Goal: Find specific page/section: Find specific page/section

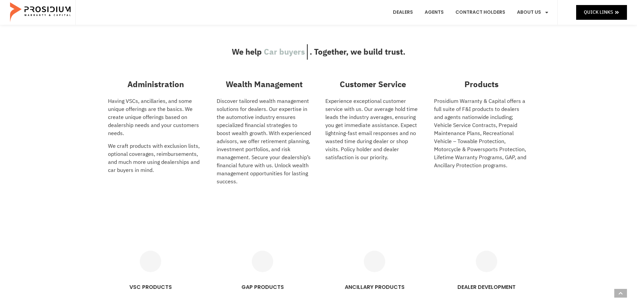
scroll to position [268, 0]
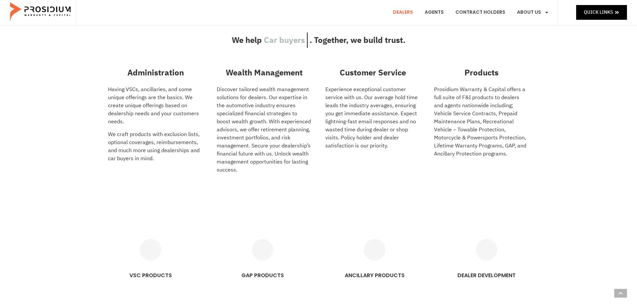
click at [409, 11] on link "Dealers" at bounding box center [403, 12] width 30 height 25
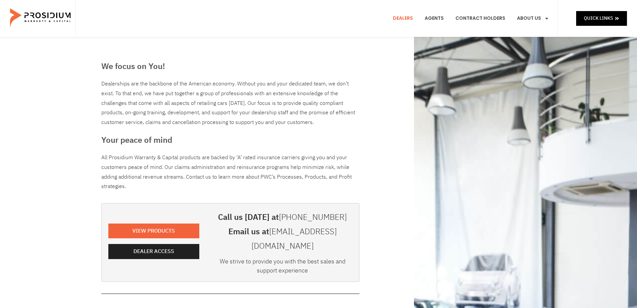
click at [158, 246] on e-page-transition at bounding box center [318, 154] width 637 height 308
click at [164, 246] on span "Dealer Access" at bounding box center [155, 251] width 41 height 10
